Goal: Browse casually: Explore the website without a specific task or goal

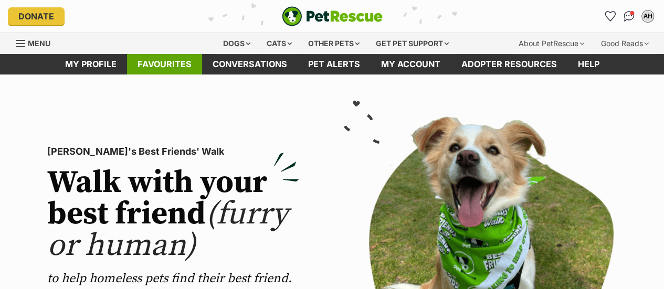
click at [169, 68] on link "Favourites" at bounding box center [164, 64] width 75 height 20
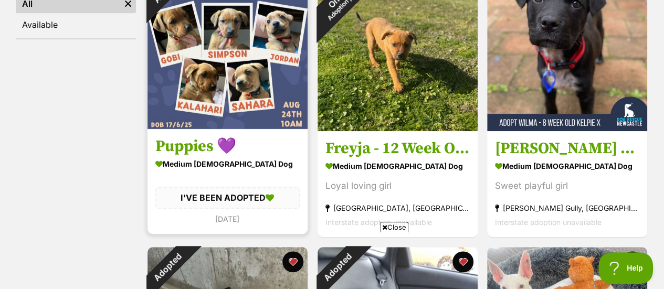
click at [193, 150] on h3 "Puppies 💜" at bounding box center [227, 146] width 144 height 20
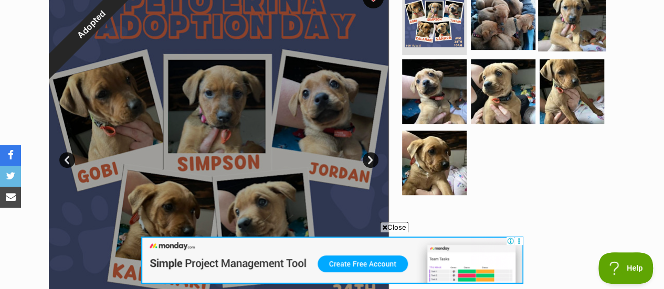
click at [567, 24] on img at bounding box center [572, 17] width 68 height 68
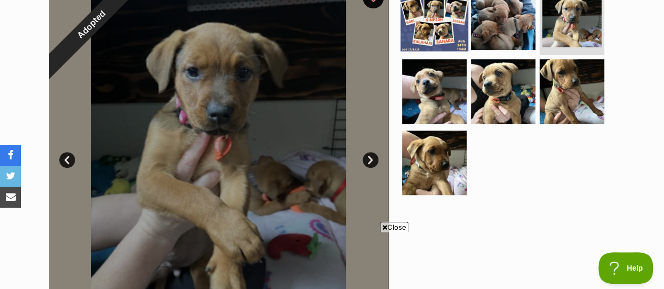
click at [426, 19] on img at bounding box center [434, 17] width 68 height 68
